Goal: Transaction & Acquisition: Purchase product/service

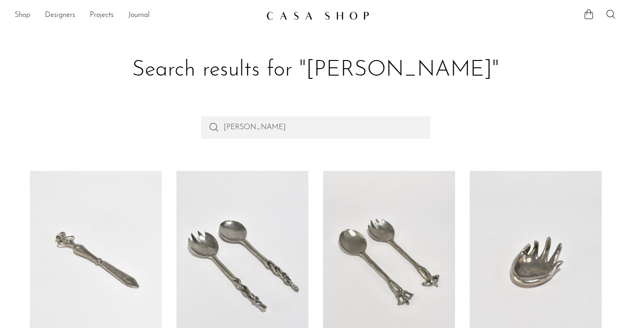
click at [24, 17] on link "Shop" at bounding box center [23, 16] width 16 height 12
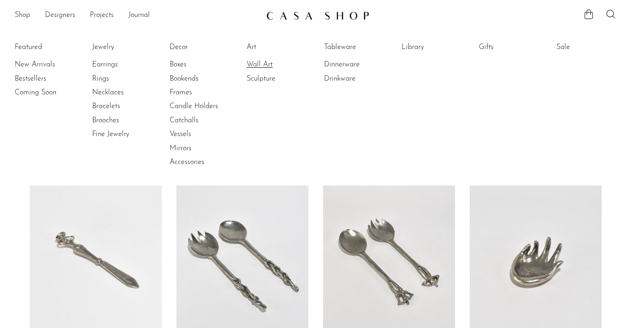
click at [258, 66] on link "Wall Art" at bounding box center [281, 65] width 69 height 10
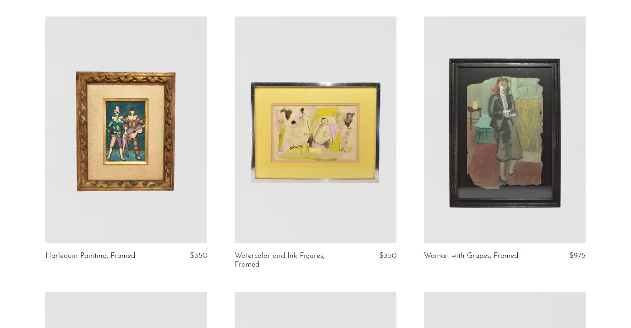
scroll to position [70, 0]
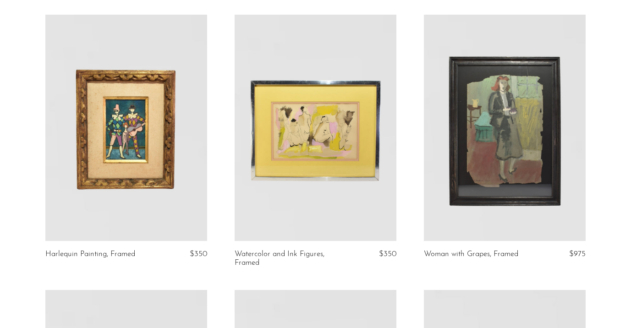
click at [94, 88] on link at bounding box center [126, 128] width 162 height 227
